Goal: Information Seeking & Learning: Check status

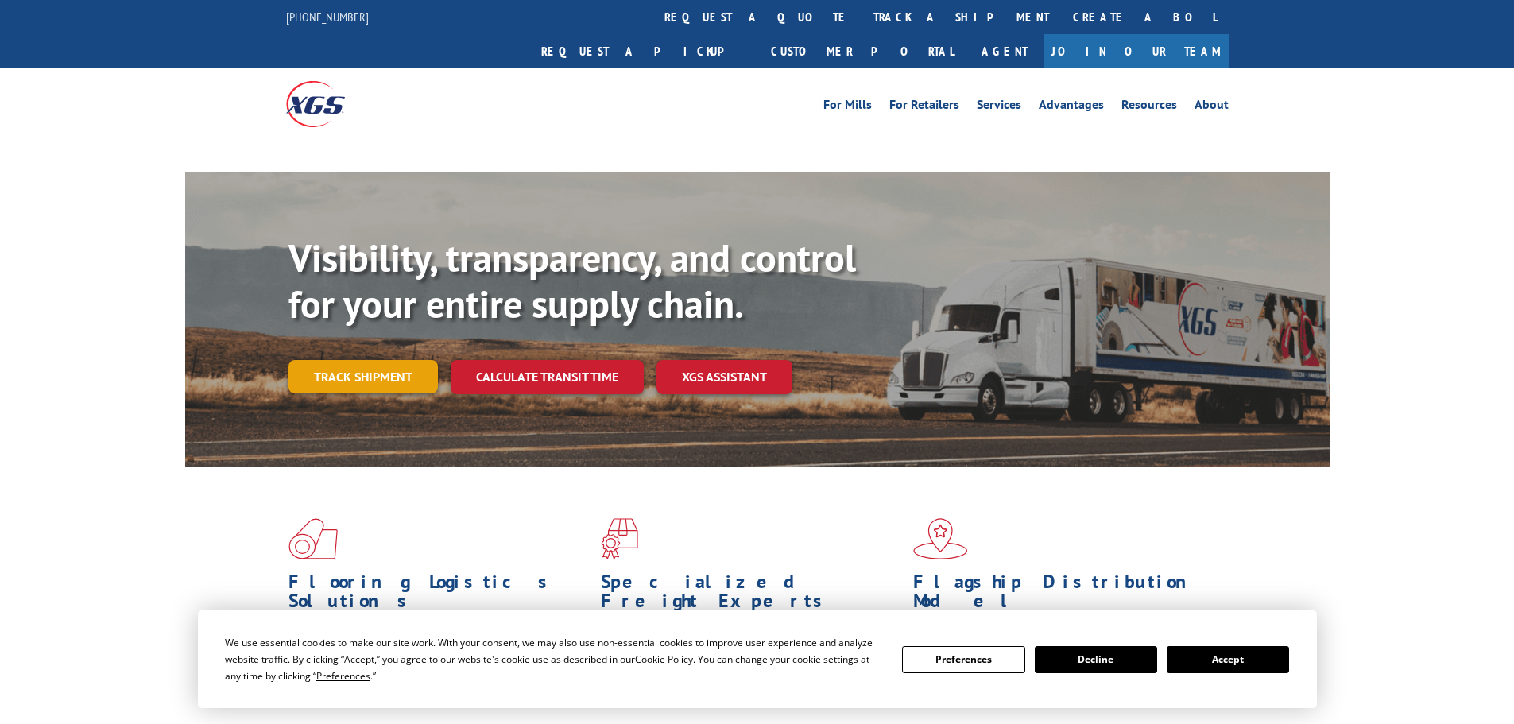
click at [397, 360] on link "Track shipment" at bounding box center [363, 376] width 149 height 33
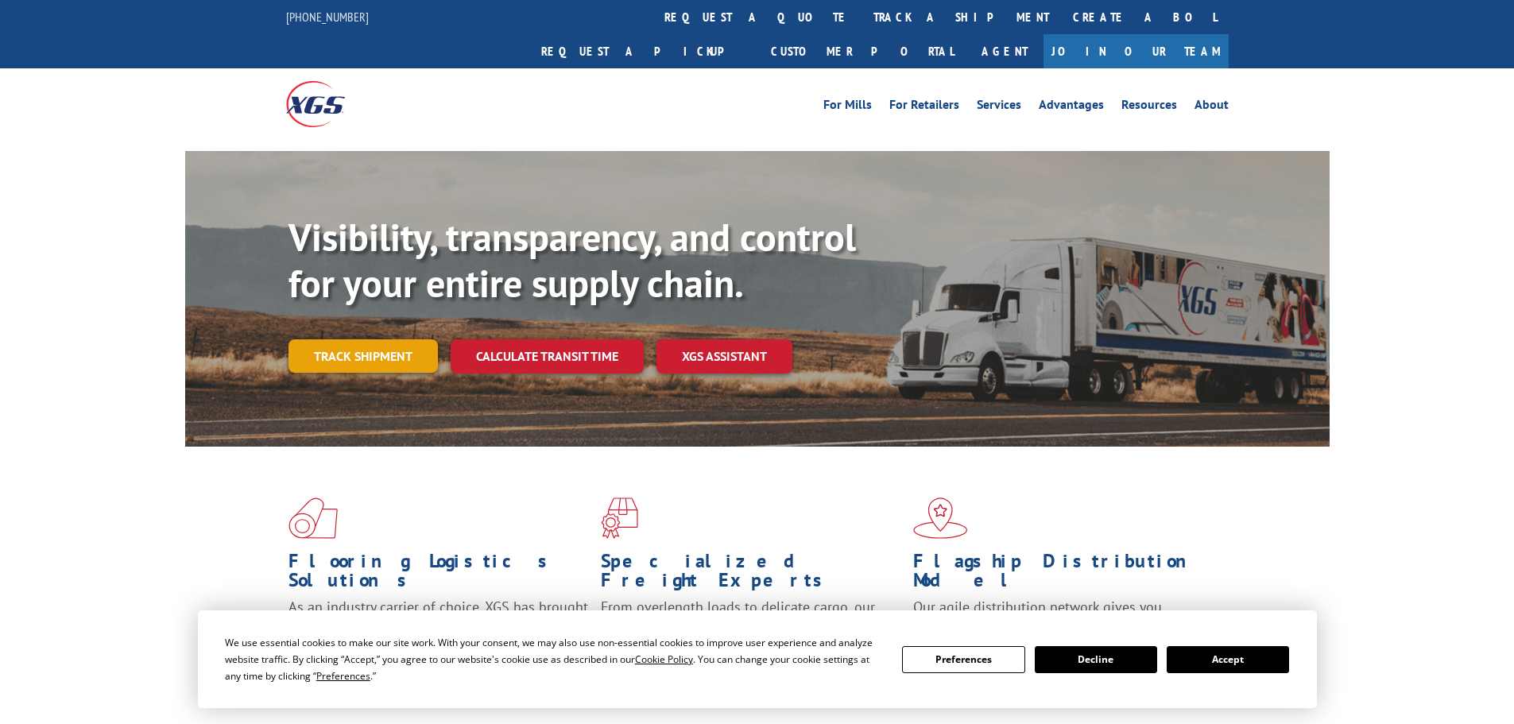
click at [345, 339] on link "Track shipment" at bounding box center [363, 355] width 149 height 33
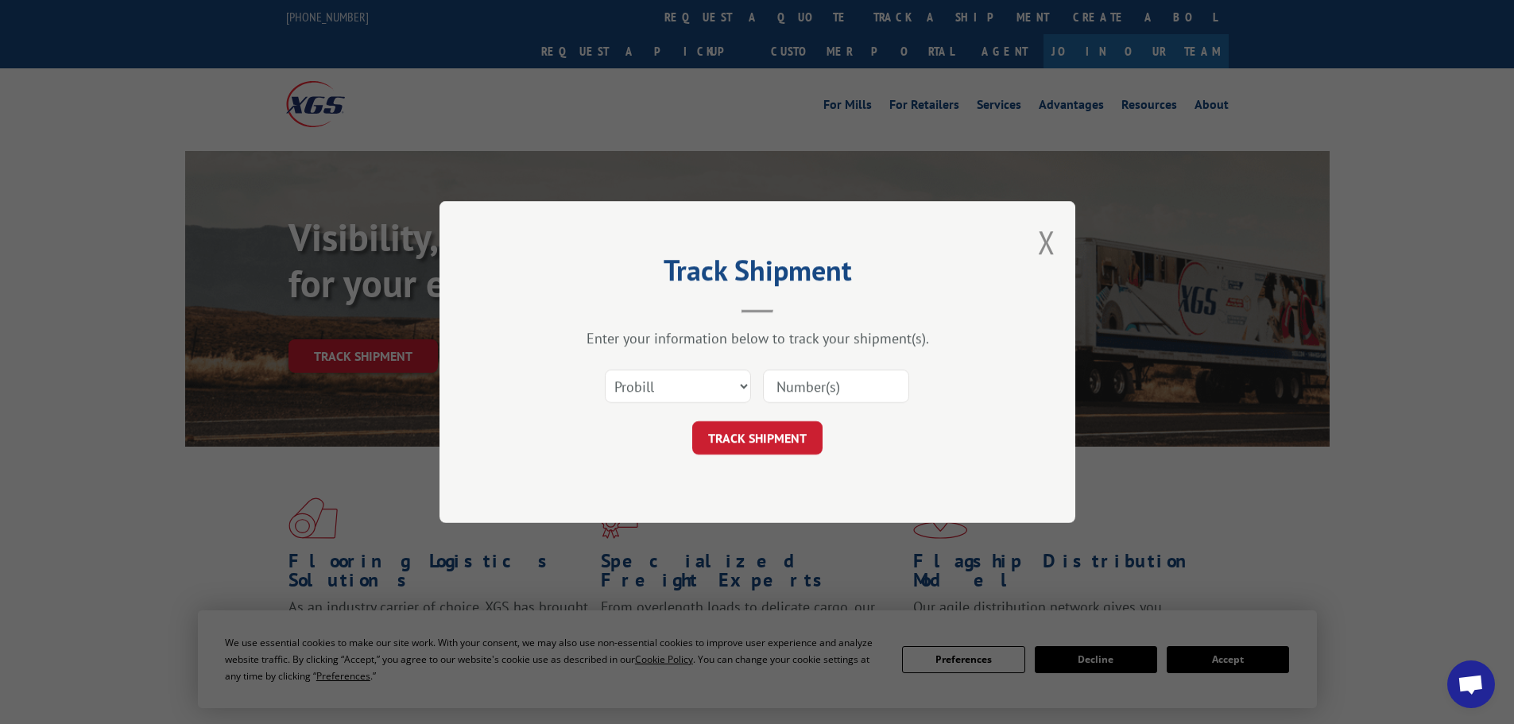
click at [854, 381] on input at bounding box center [836, 386] width 146 height 33
paste input "17523264"
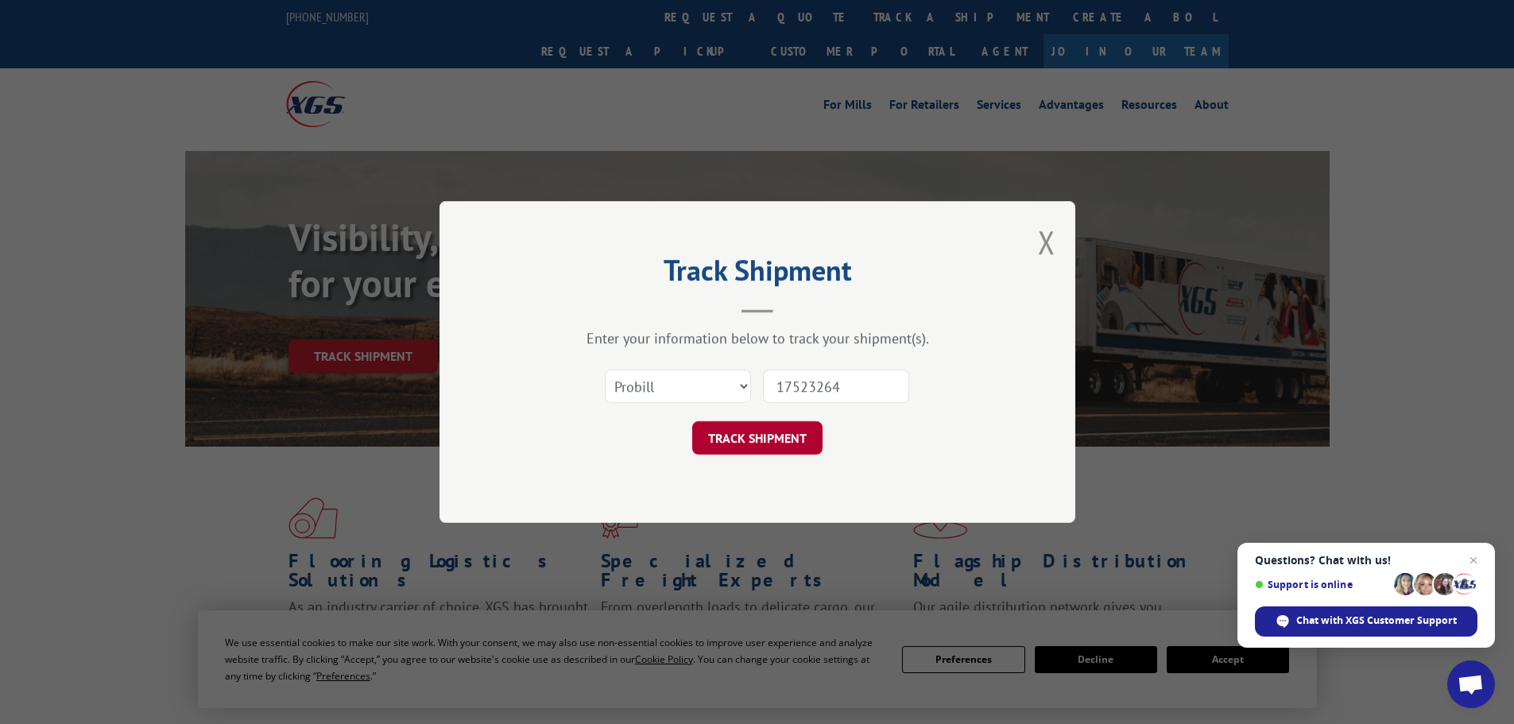
type input "17523264"
click at [750, 444] on button "TRACK SHIPMENT" at bounding box center [757, 437] width 130 height 33
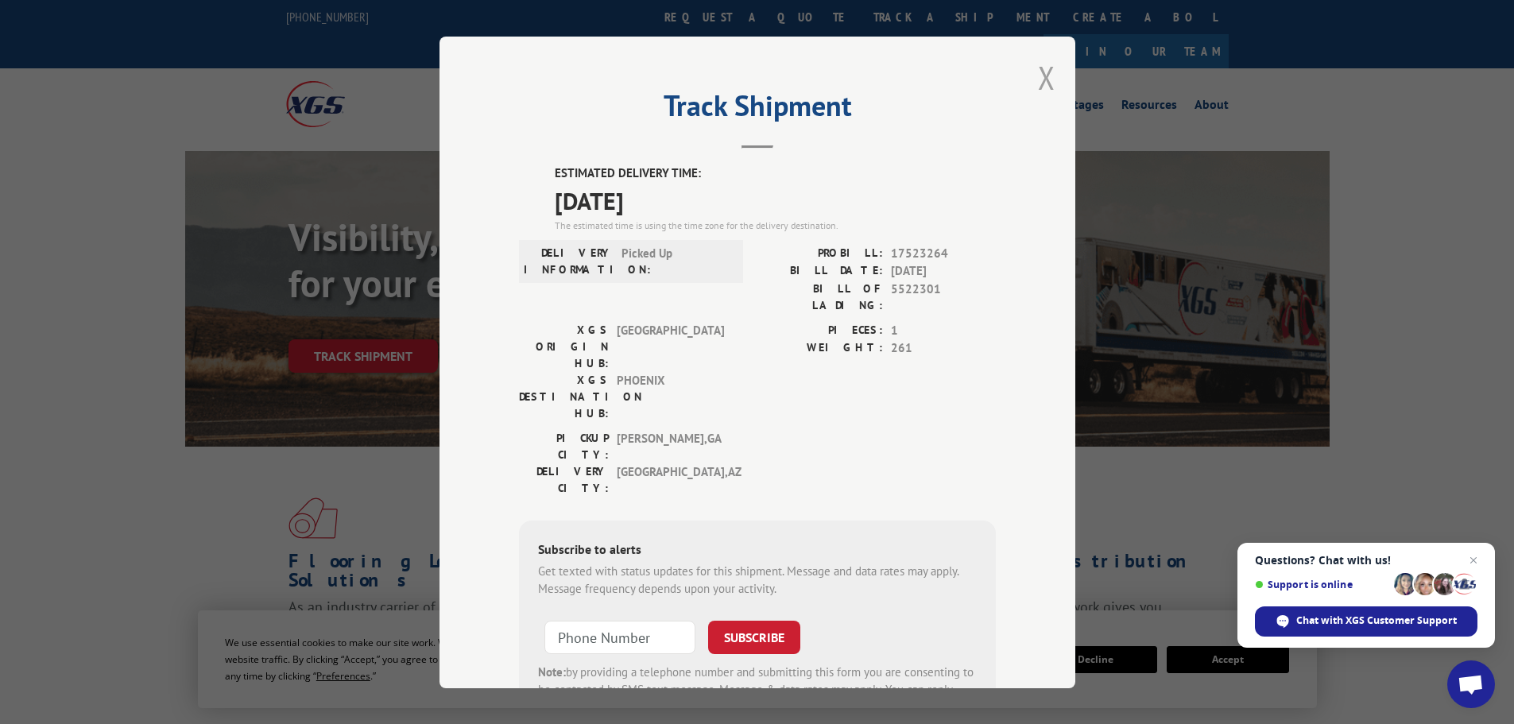
click at [1046, 76] on button "Close modal" at bounding box center [1046, 77] width 17 height 42
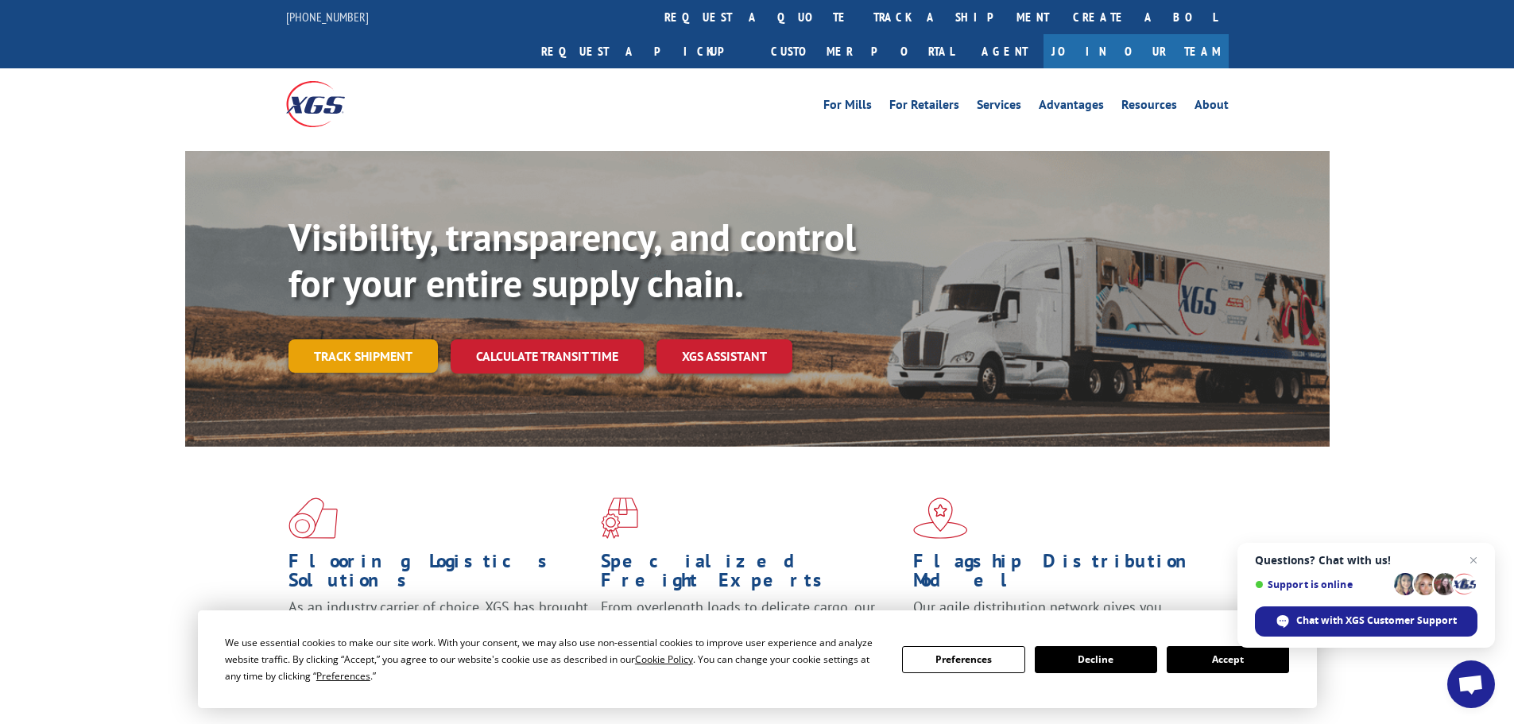
click at [382, 339] on link "Track shipment" at bounding box center [363, 355] width 149 height 33
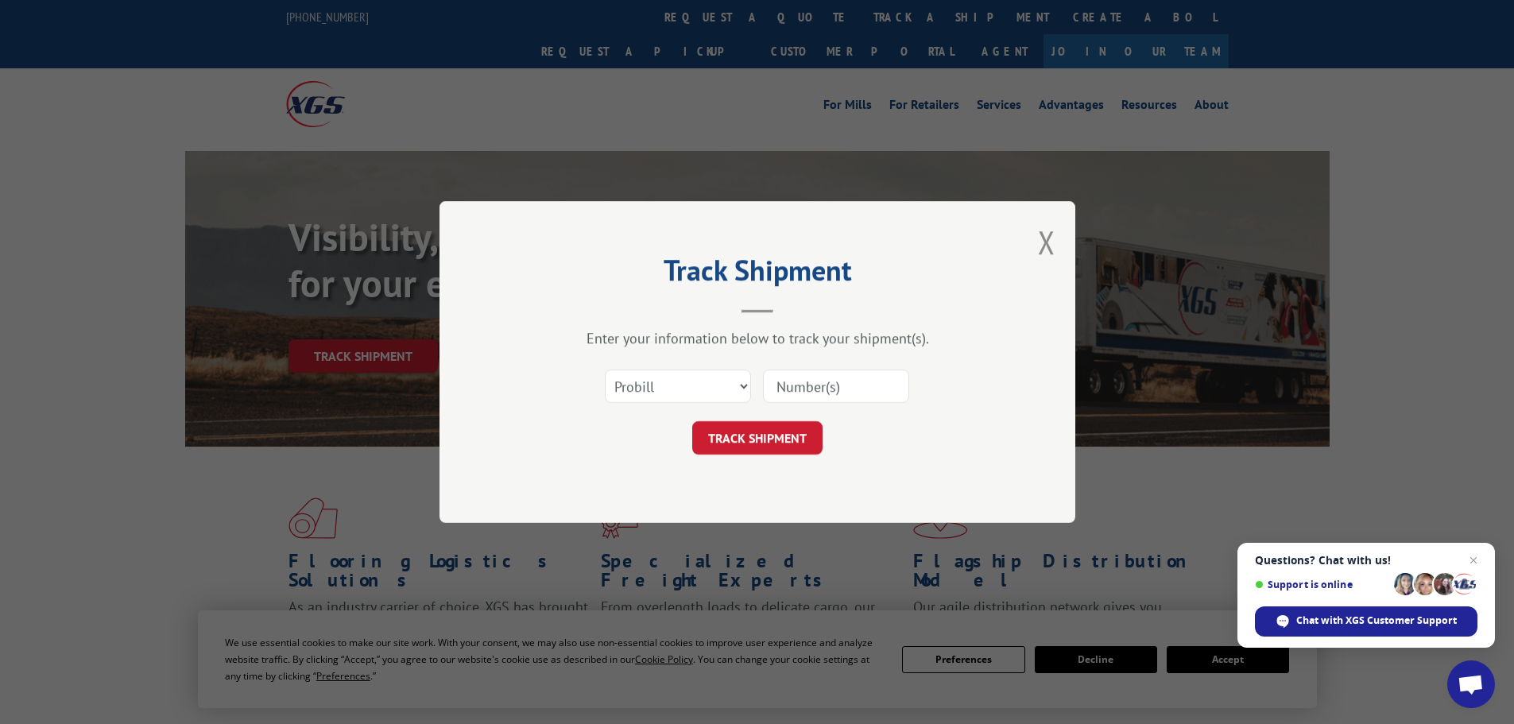
paste input "16755725"
type input "16755725"
click at [738, 436] on button "TRACK SHIPMENT" at bounding box center [757, 437] width 130 height 33
